Goal: Transaction & Acquisition: Register for event/course

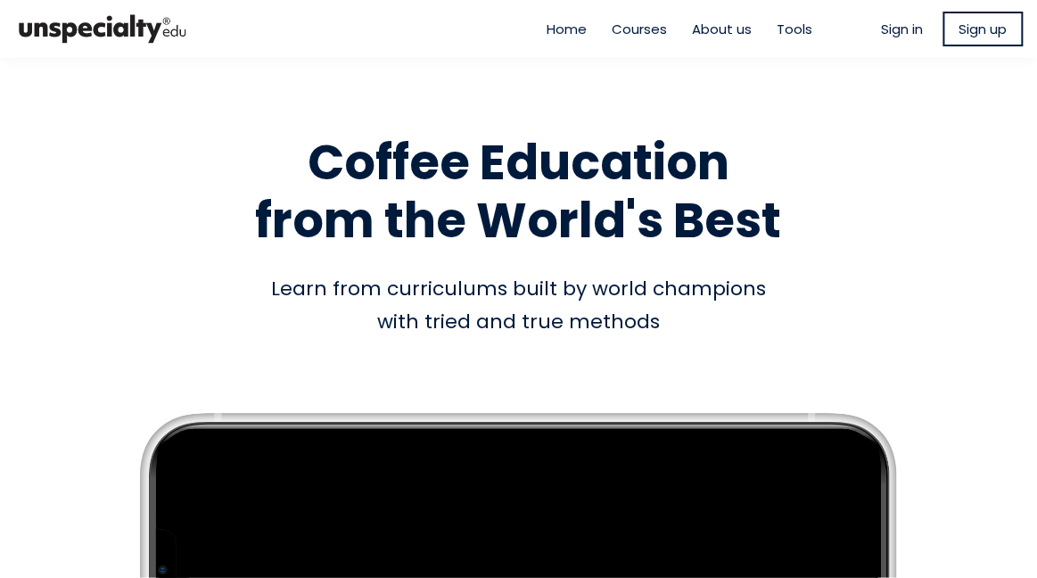
click at [901, 21] on span "Sign in" at bounding box center [903, 29] width 42 height 21
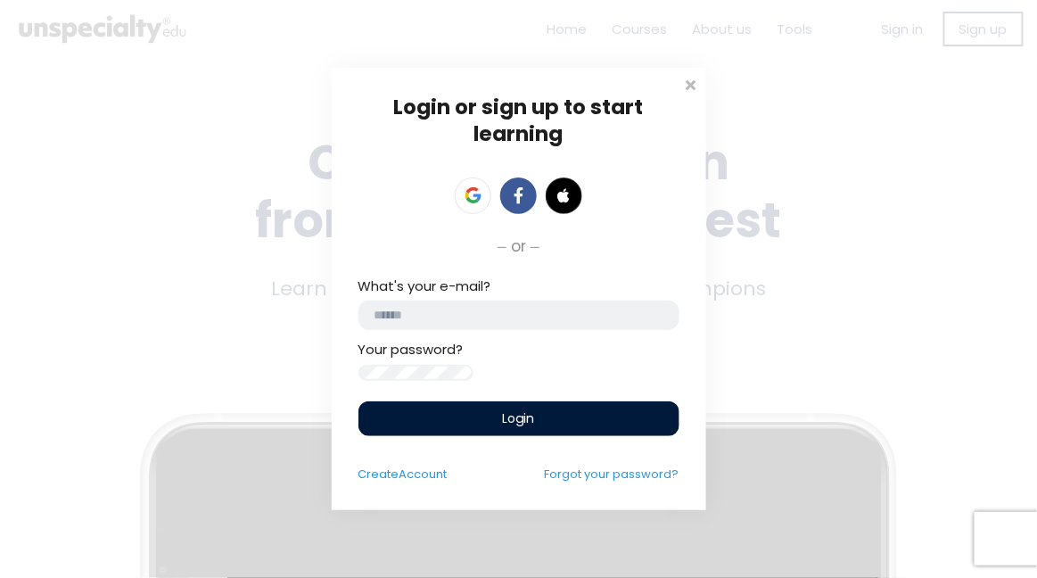
click at [568, 310] on input "email" at bounding box center [518, 314] width 321 height 29
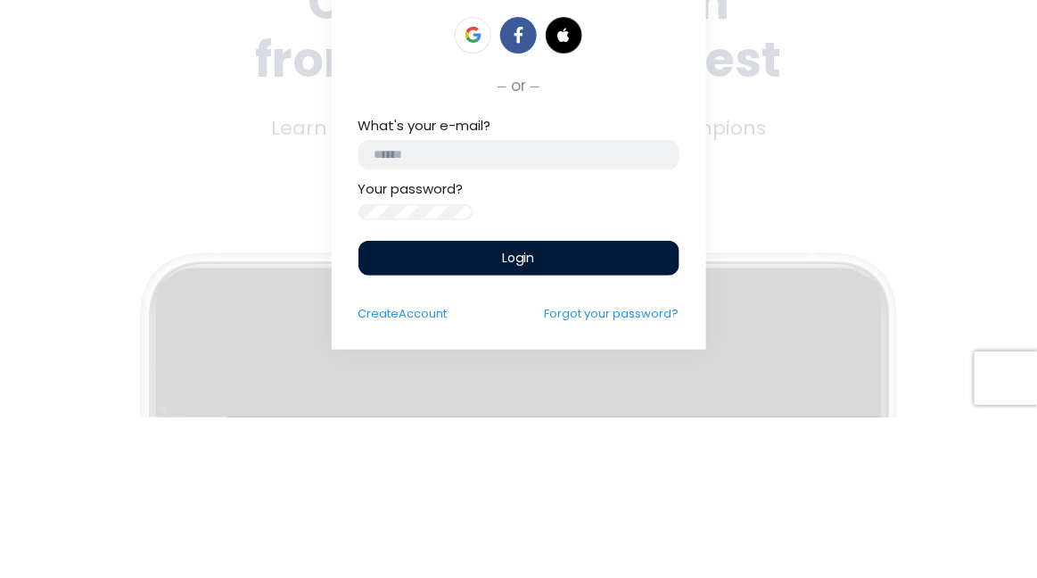
click at [558, 307] on input "email" at bounding box center [518, 314] width 321 height 29
type input "**********"
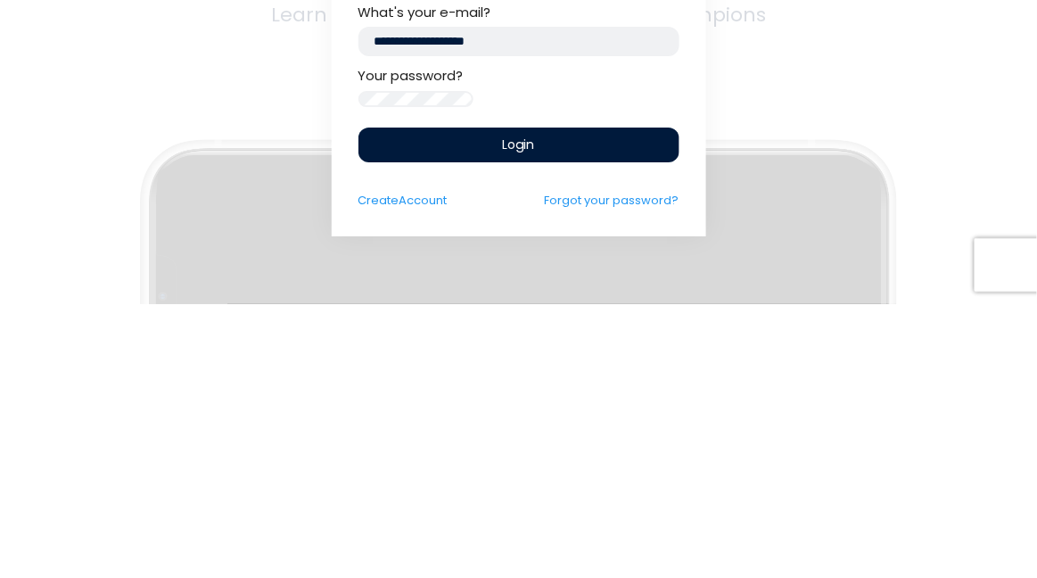
click at [581, 418] on div "Login" at bounding box center [518, 418] width 321 height 35
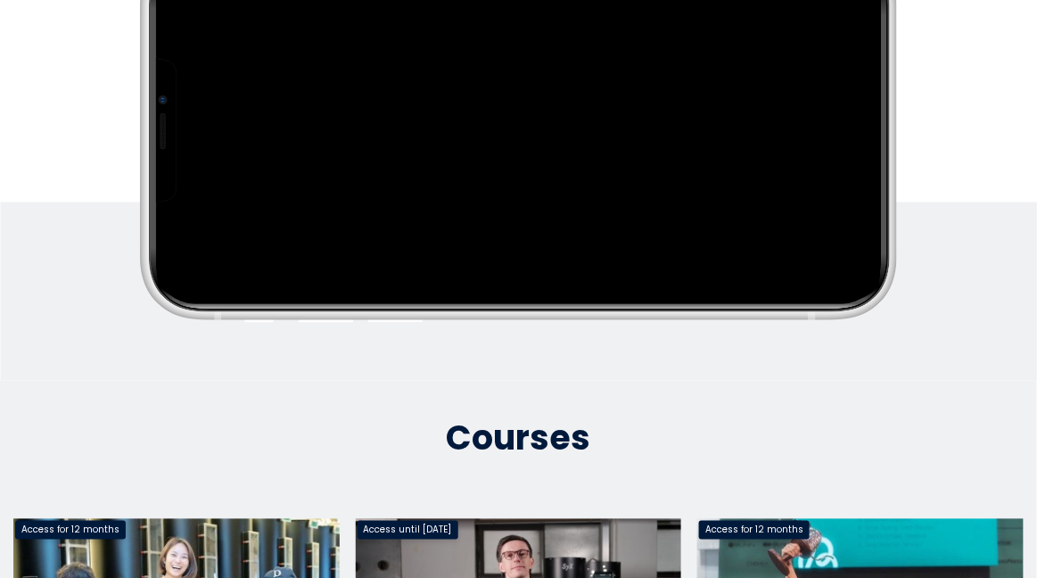
scroll to position [463, 0]
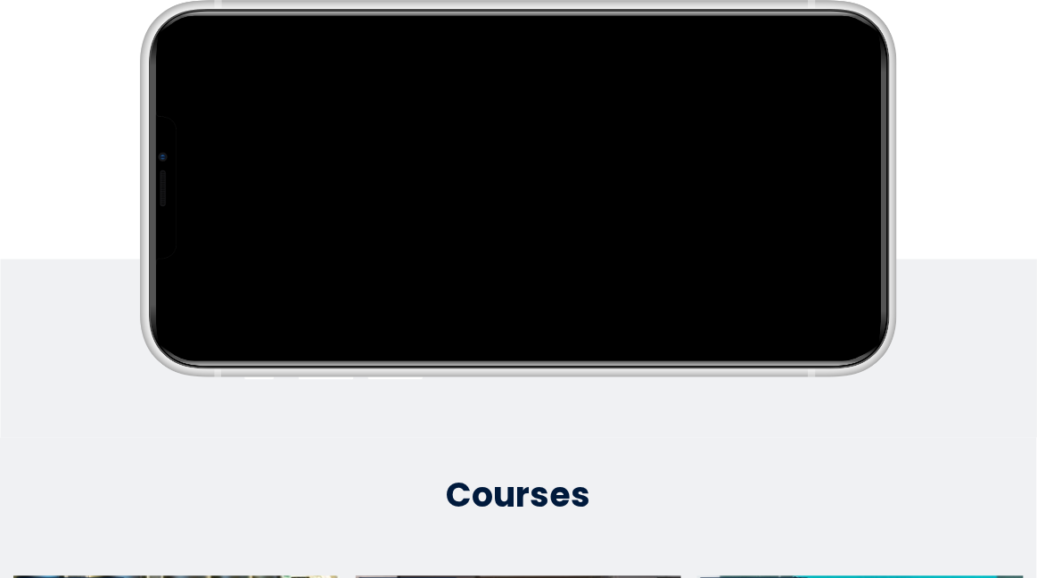
click at [933, 259] on div "Empty space, drag to resize Coffee Education from the World's Best Coffee Educa…" at bounding box center [518, 41] width 1037 height 722
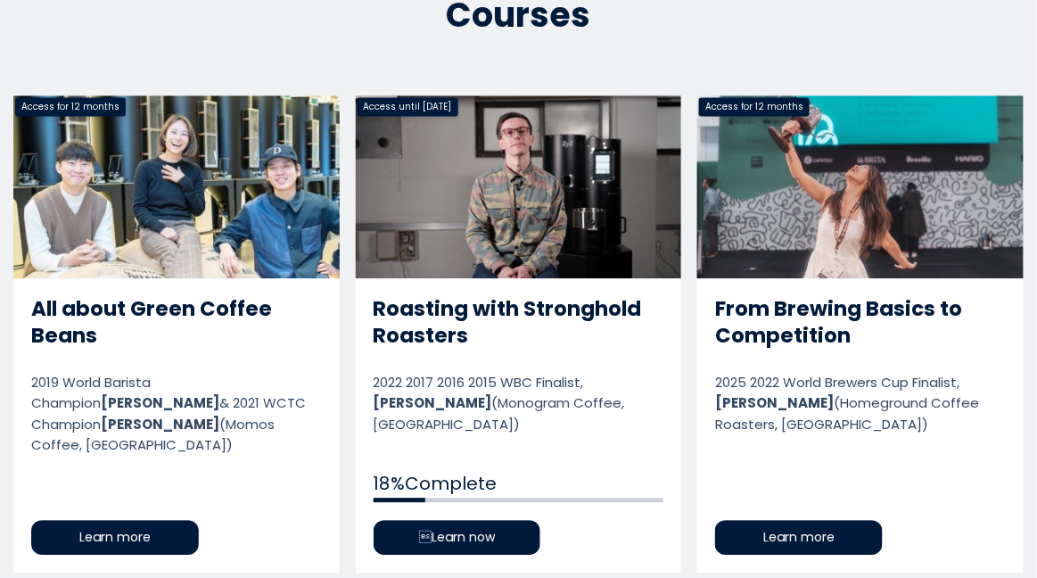
scroll to position [0, 0]
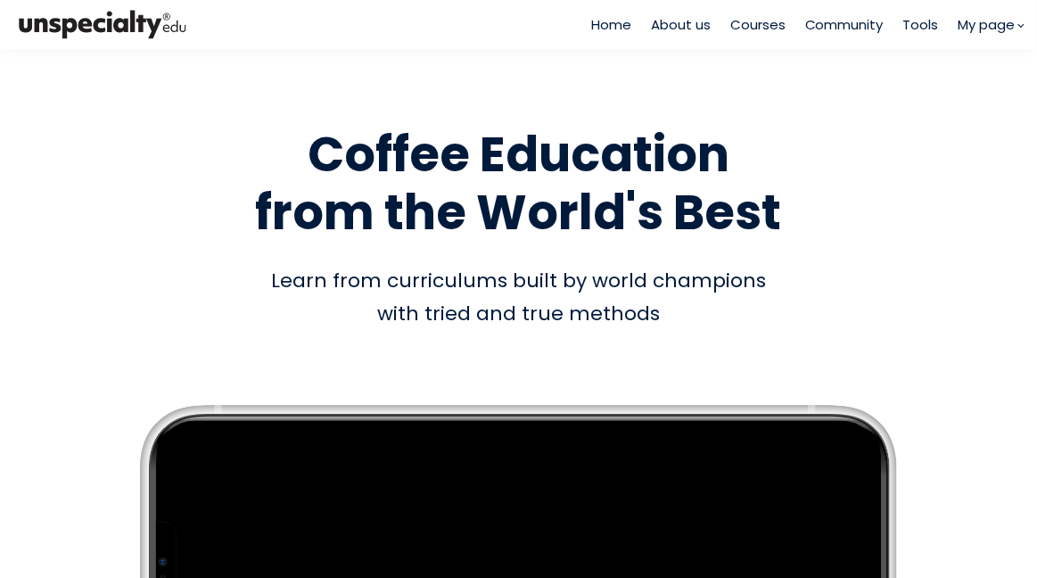
click at [751, 2] on div "Home About us Courses Community Tools My page" at bounding box center [807, 24] width 432 height 49
click at [748, 19] on span "Courses" at bounding box center [757, 24] width 55 height 21
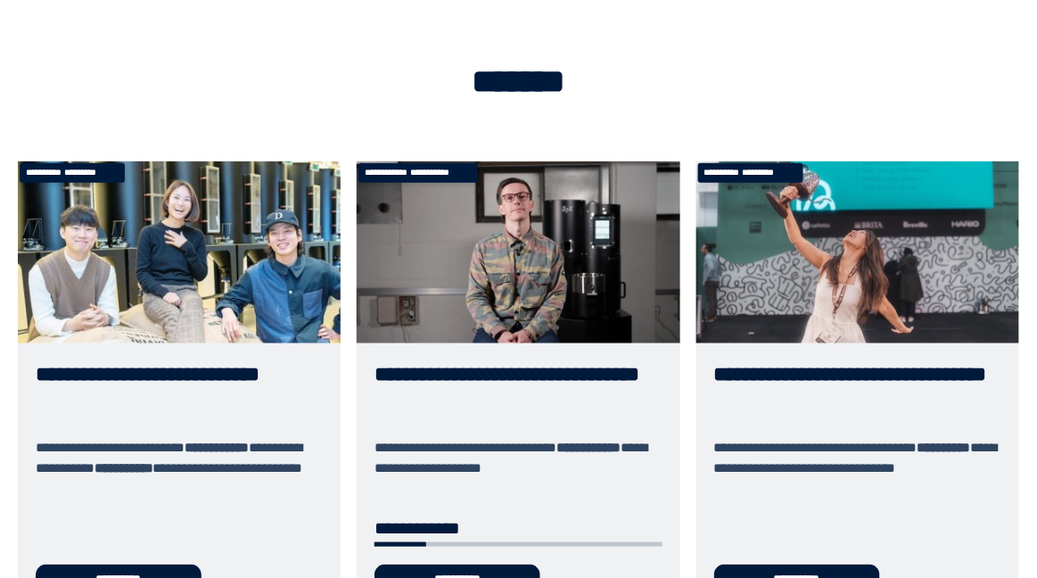
scroll to position [79, 0]
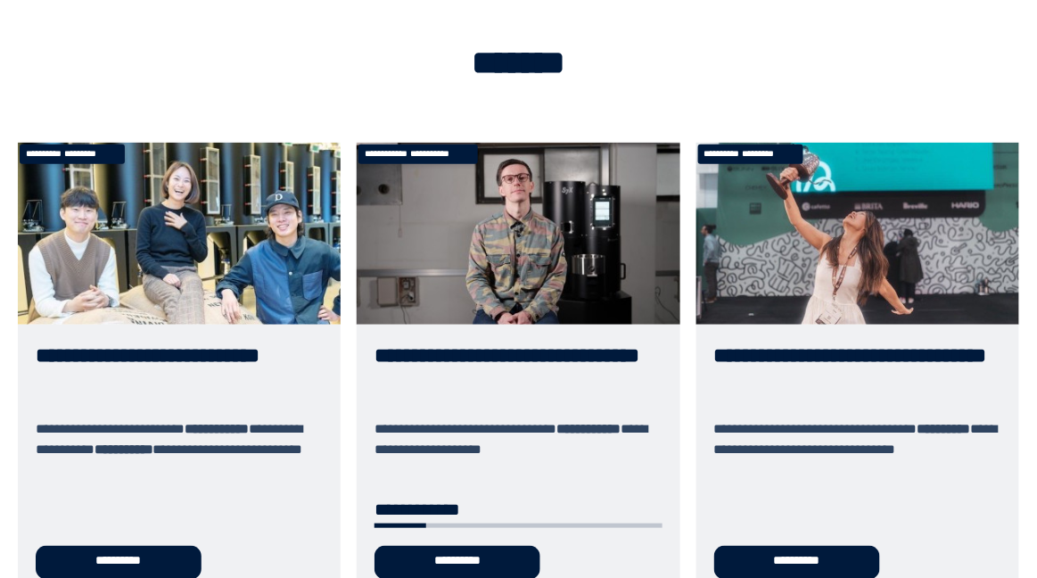
click at [560, 353] on link "**********" at bounding box center [519, 370] width 324 height 455
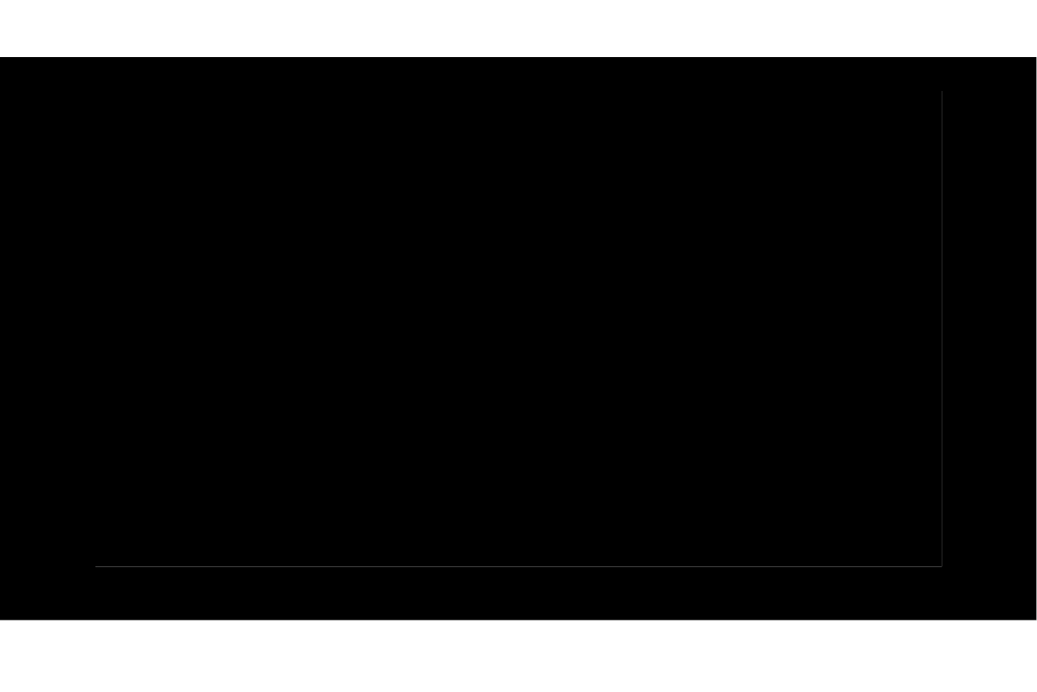
scroll to position [70, 0]
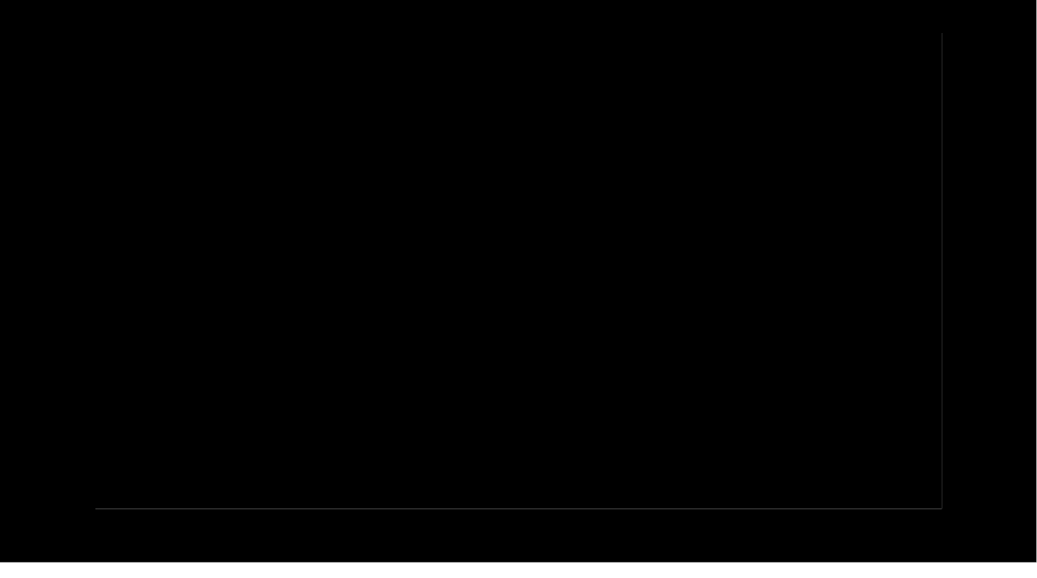
click at [959, 493] on section "Watch a full sample directly from the course" at bounding box center [518, 270] width 1037 height 583
